Goal: Information Seeking & Learning: Learn about a topic

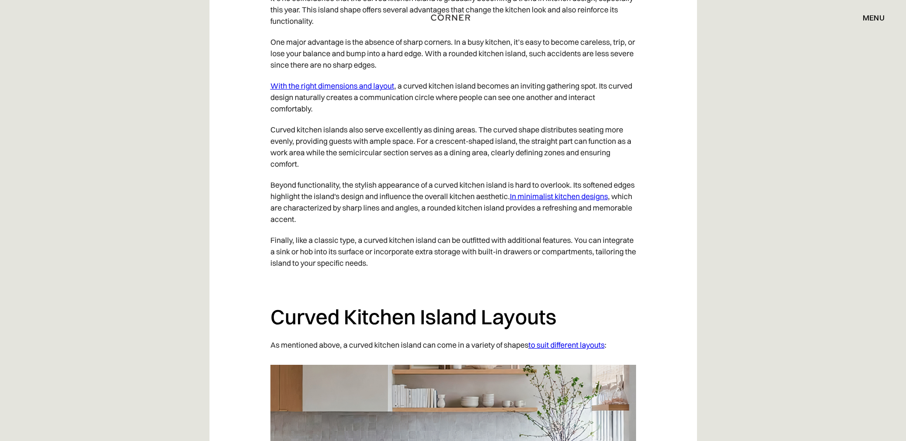
scroll to position [1630, 0]
click at [324, 80] on link "With the right dimensions and layout" at bounding box center [333, 85] width 124 height 10
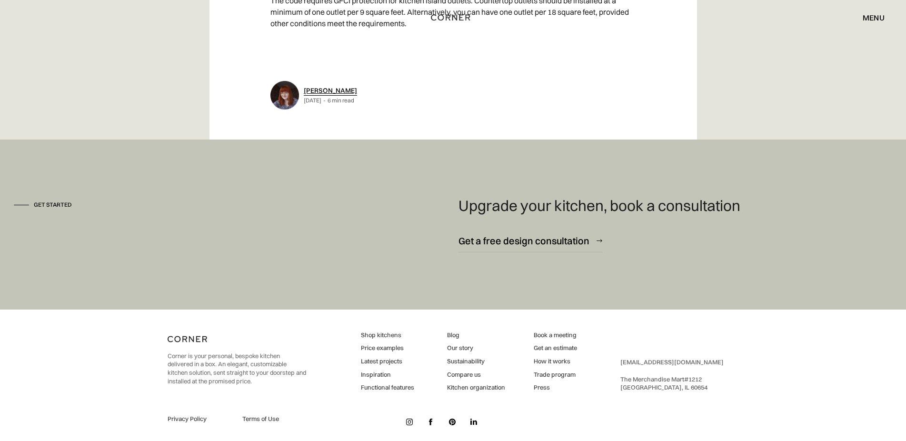
scroll to position [3886, 0]
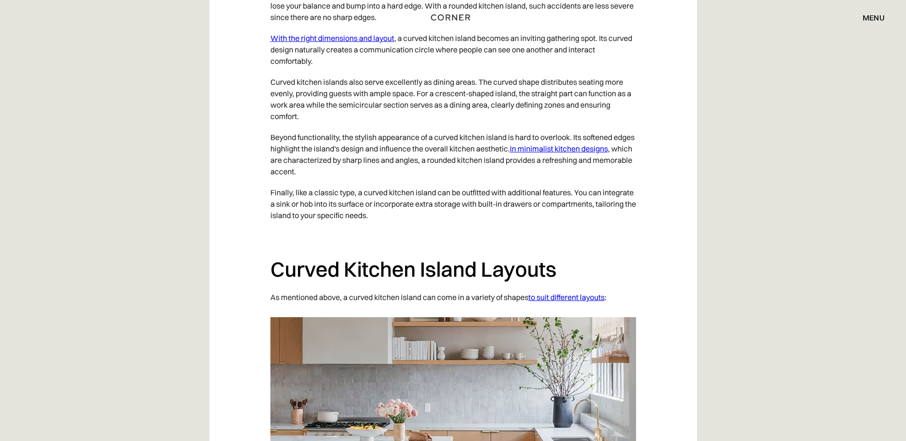
scroll to position [1678, 0]
click at [579, 143] on link "In minimalist kitchen designs" at bounding box center [559, 148] width 98 height 10
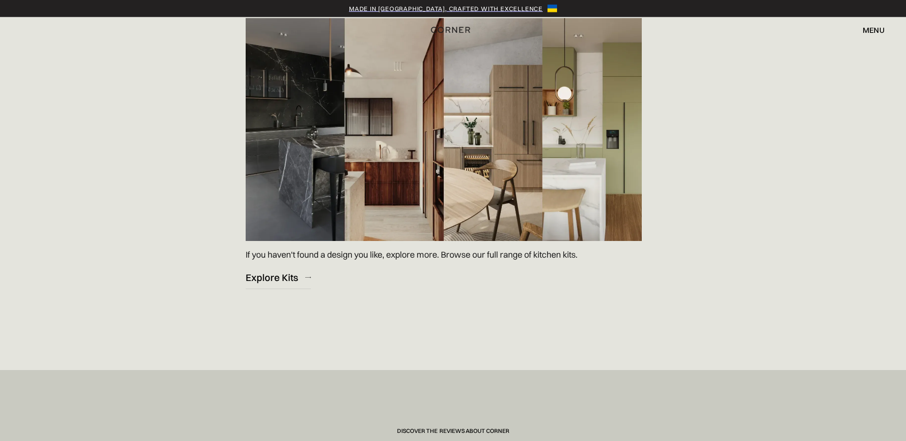
scroll to position [1408, 0]
click at [286, 283] on div "Explore Kits" at bounding box center [272, 277] width 52 height 13
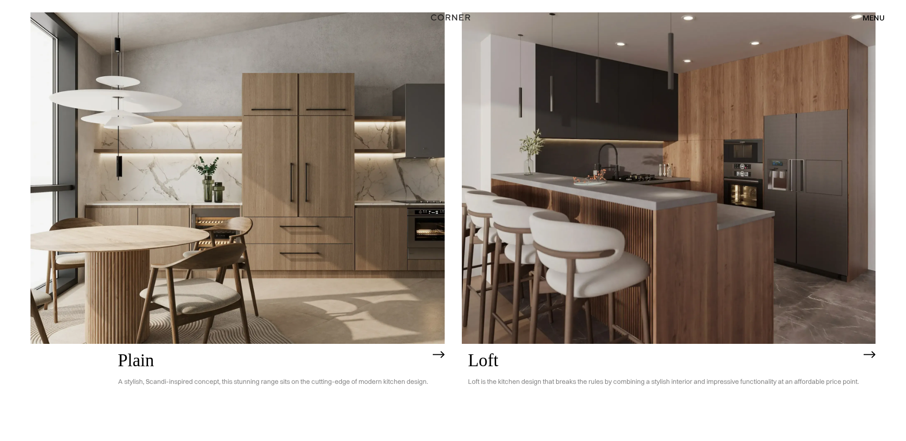
scroll to position [2453, 0]
click at [728, 264] on img at bounding box center [669, 177] width 414 height 331
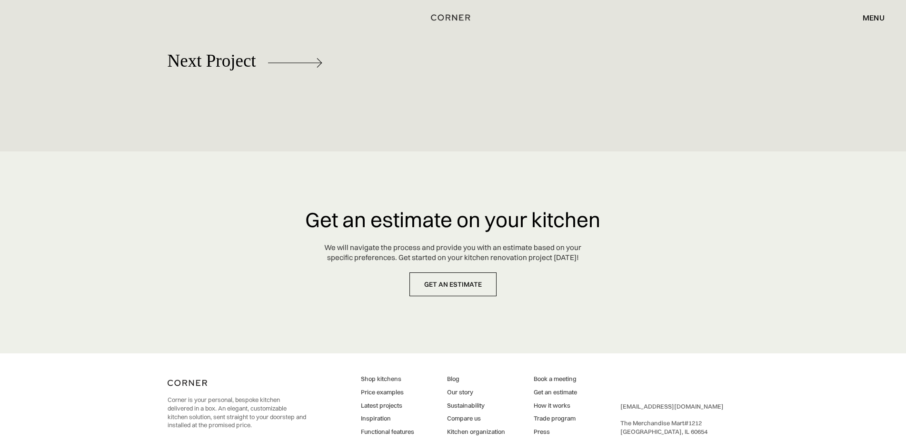
scroll to position [5471, 0]
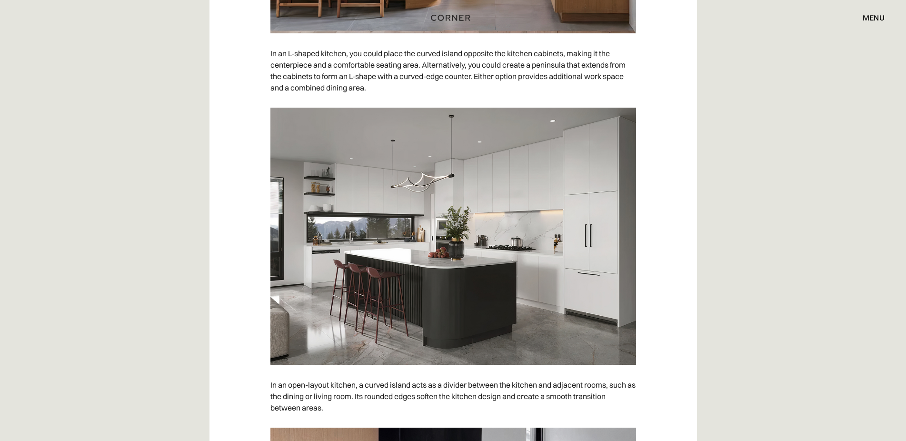
scroll to position [2217, 0]
